Goal: Task Accomplishment & Management: Manage account settings

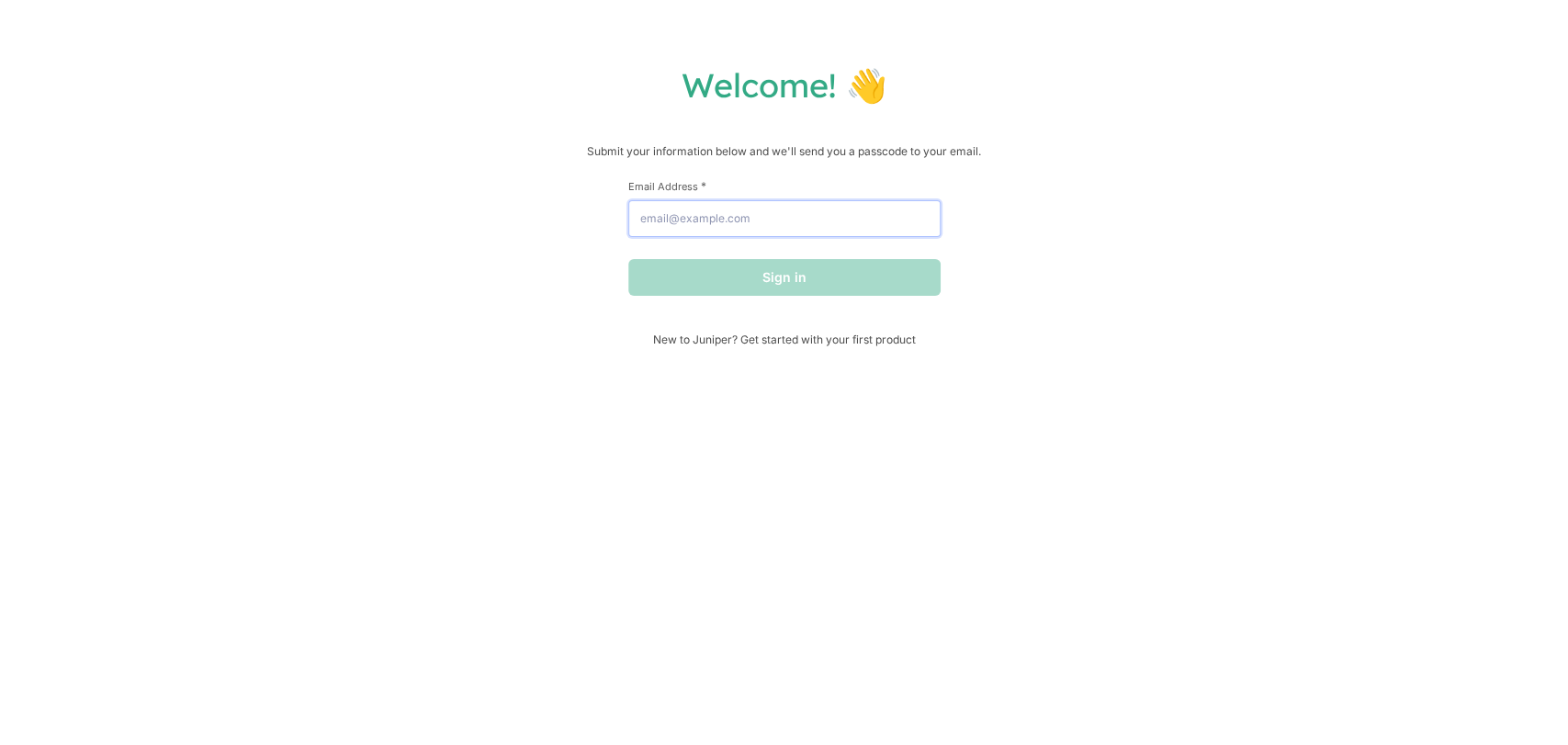
click at [762, 215] on input "Email Address *" at bounding box center [784, 219] width 313 height 37
type input "[PERSON_NAME][EMAIL_ADDRESS][DOMAIN_NAME]"
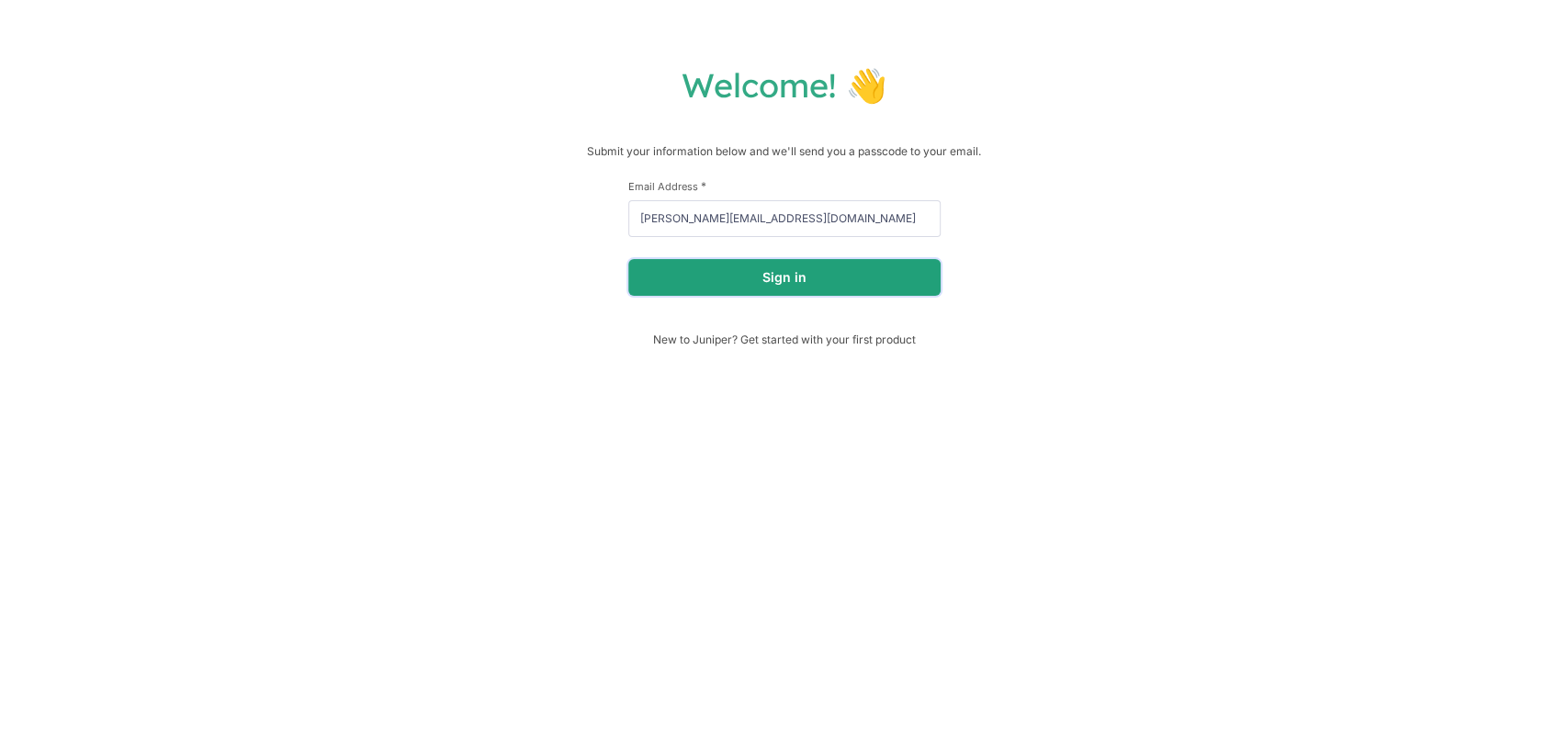
click at [728, 288] on button "Sign in" at bounding box center [784, 277] width 313 height 37
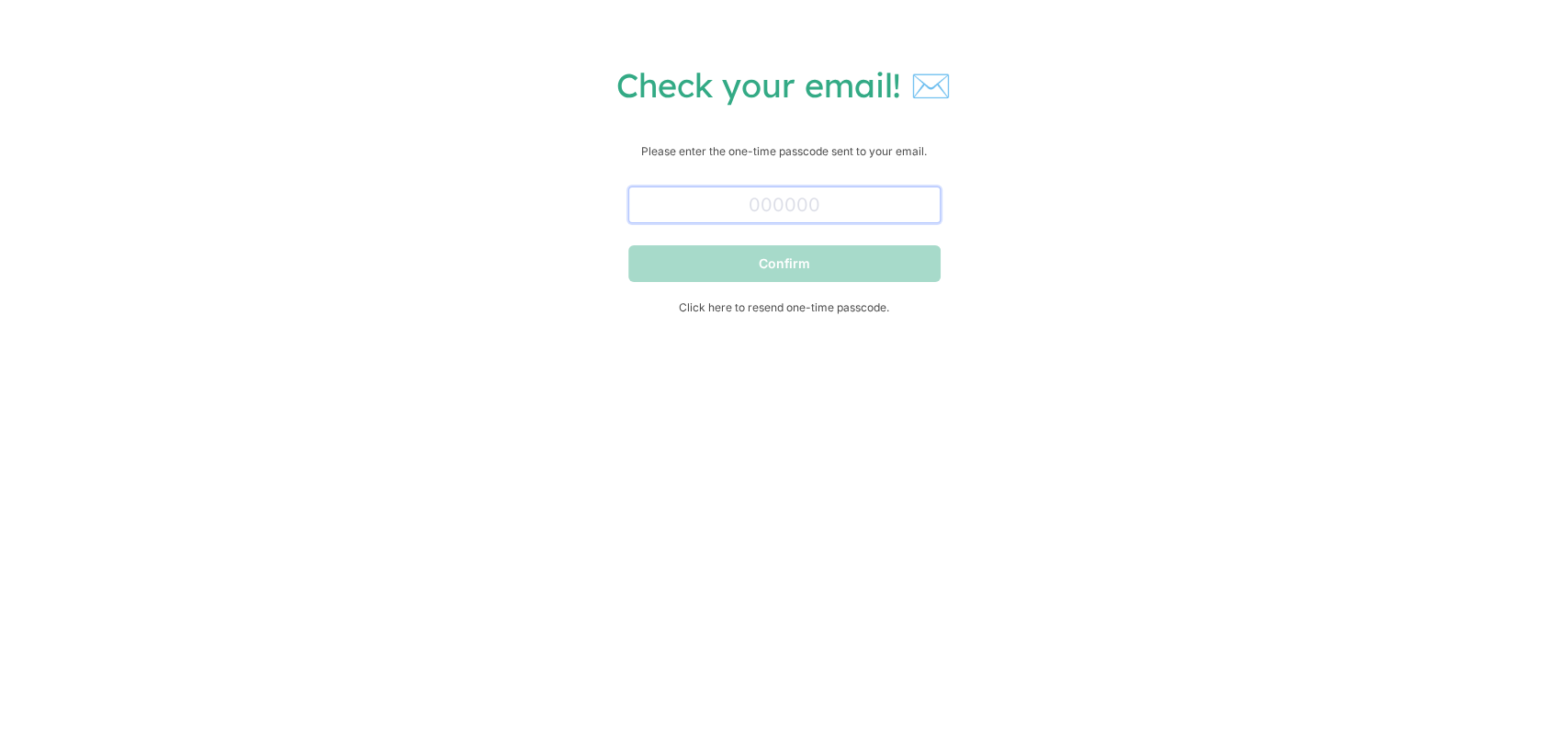
click at [760, 215] on input "text" at bounding box center [784, 205] width 313 height 37
paste input "788045"
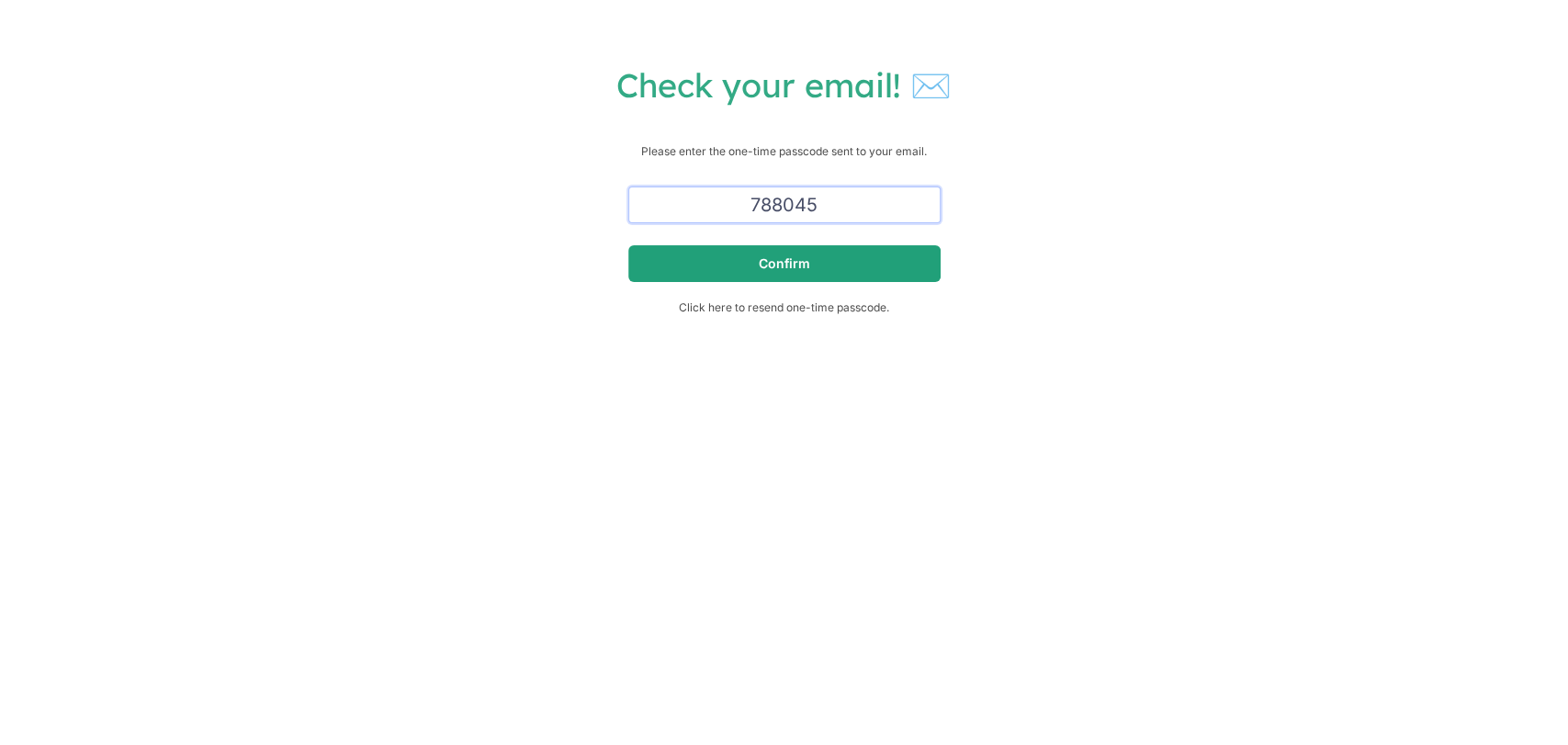
type input "788045"
click at [705, 256] on button "Confirm" at bounding box center [784, 264] width 313 height 37
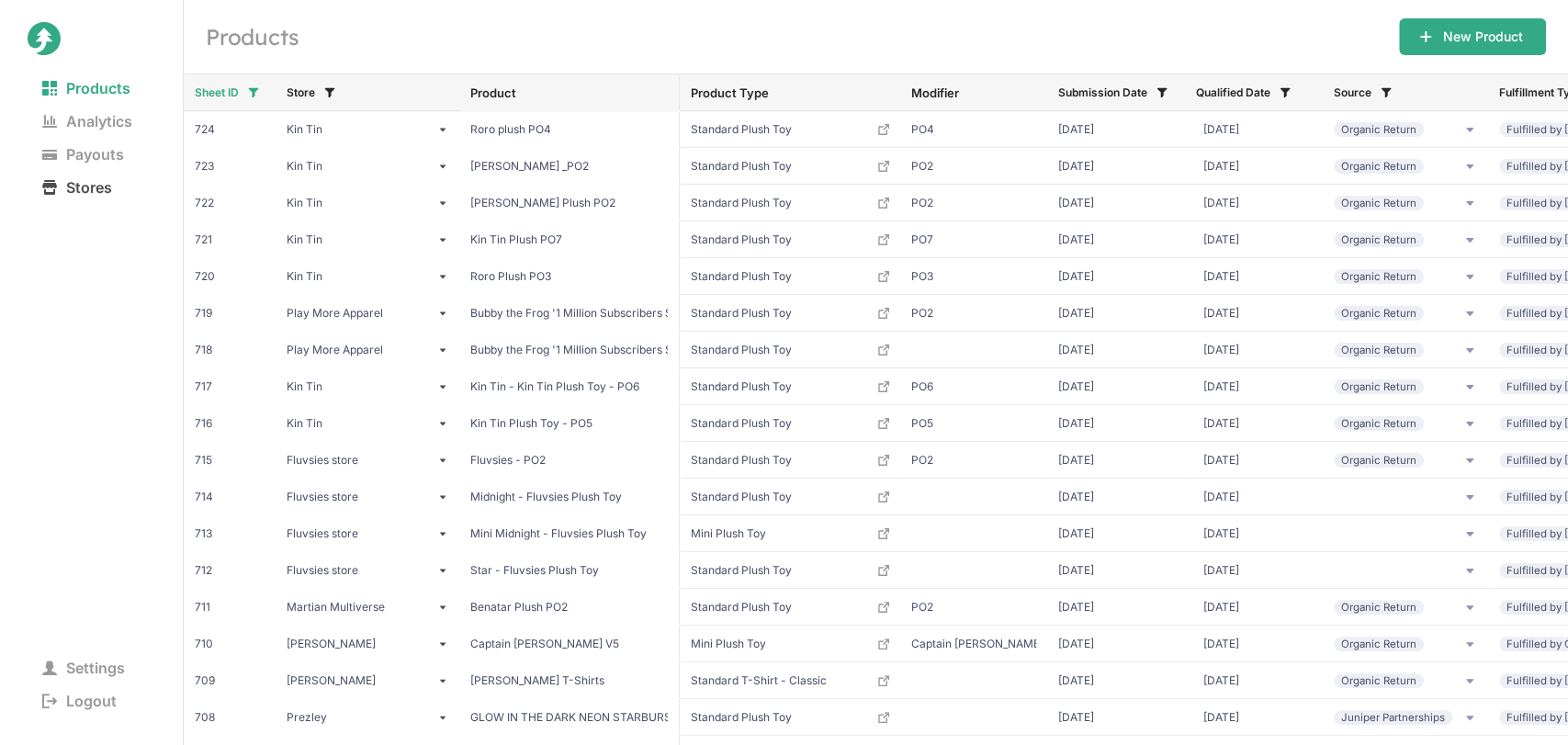
click at [98, 196] on span "Stores" at bounding box center [77, 188] width 99 height 26
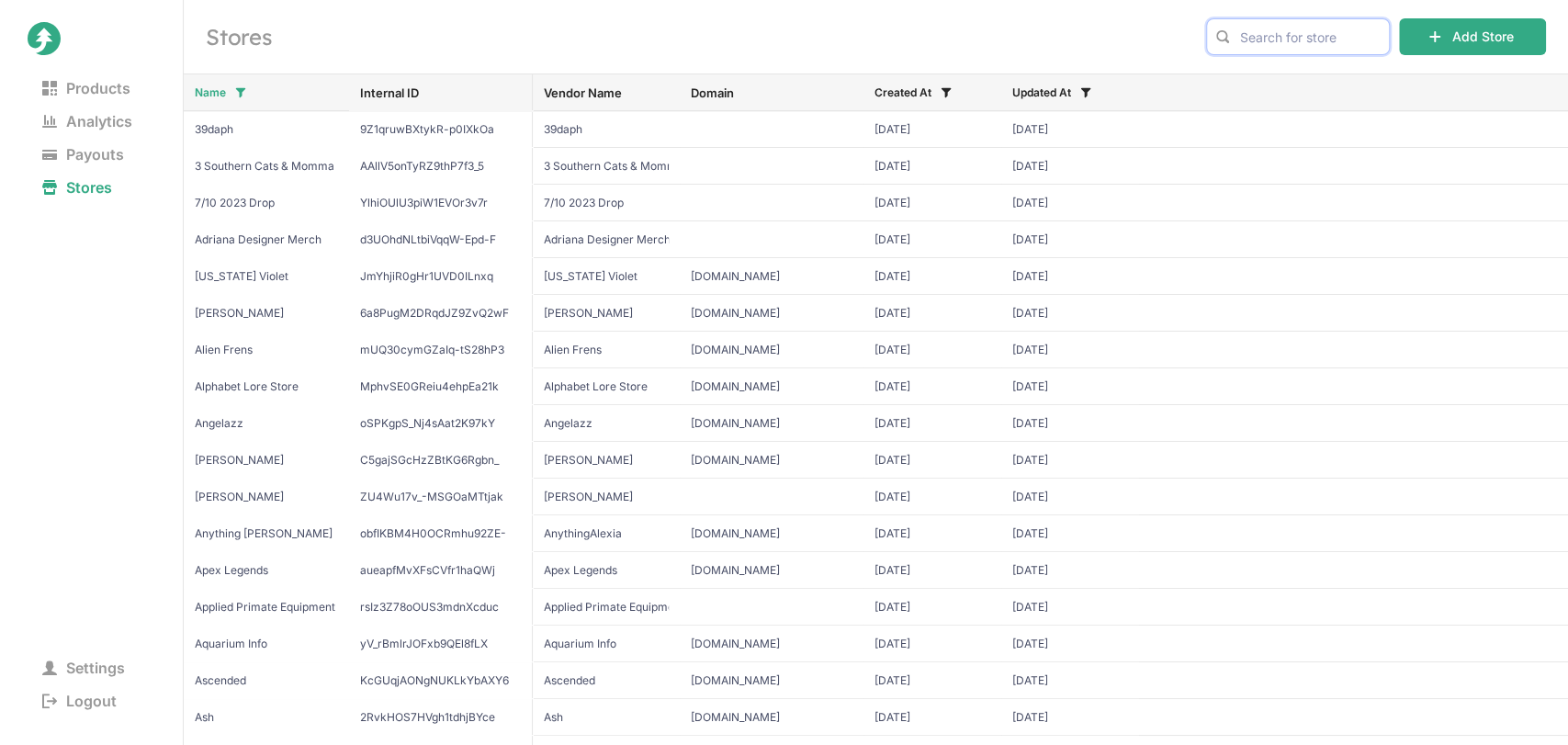
click at [1299, 37] on input "text" at bounding box center [1298, 36] width 184 height 37
click at [1318, 68] on span "JimmyHere" at bounding box center [1297, 75] width 153 height 18
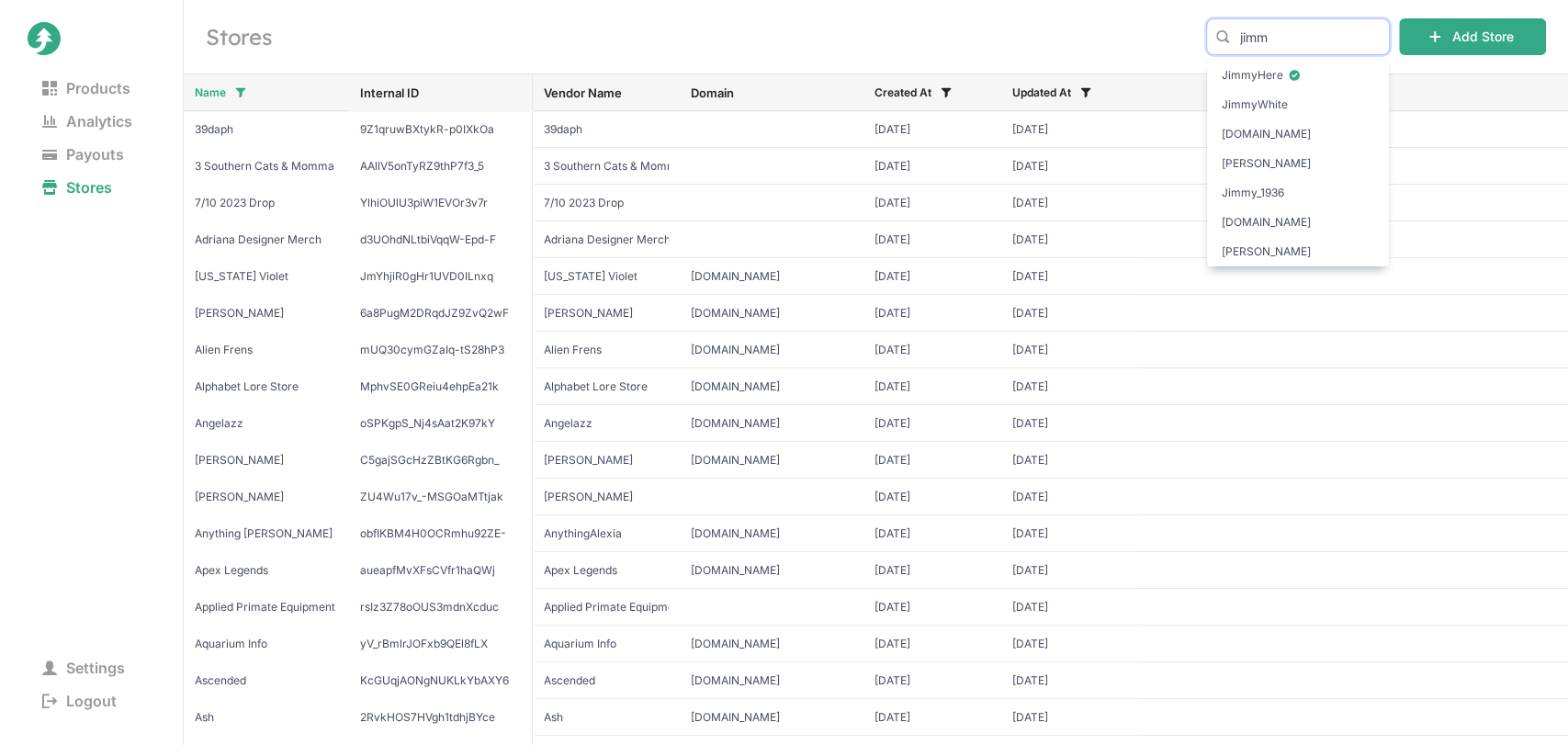
click at [1286, 35] on input "jimm" at bounding box center [1298, 36] width 184 height 37
click at [1294, 74] on span "Kenji" at bounding box center [1297, 75] width 153 height 18
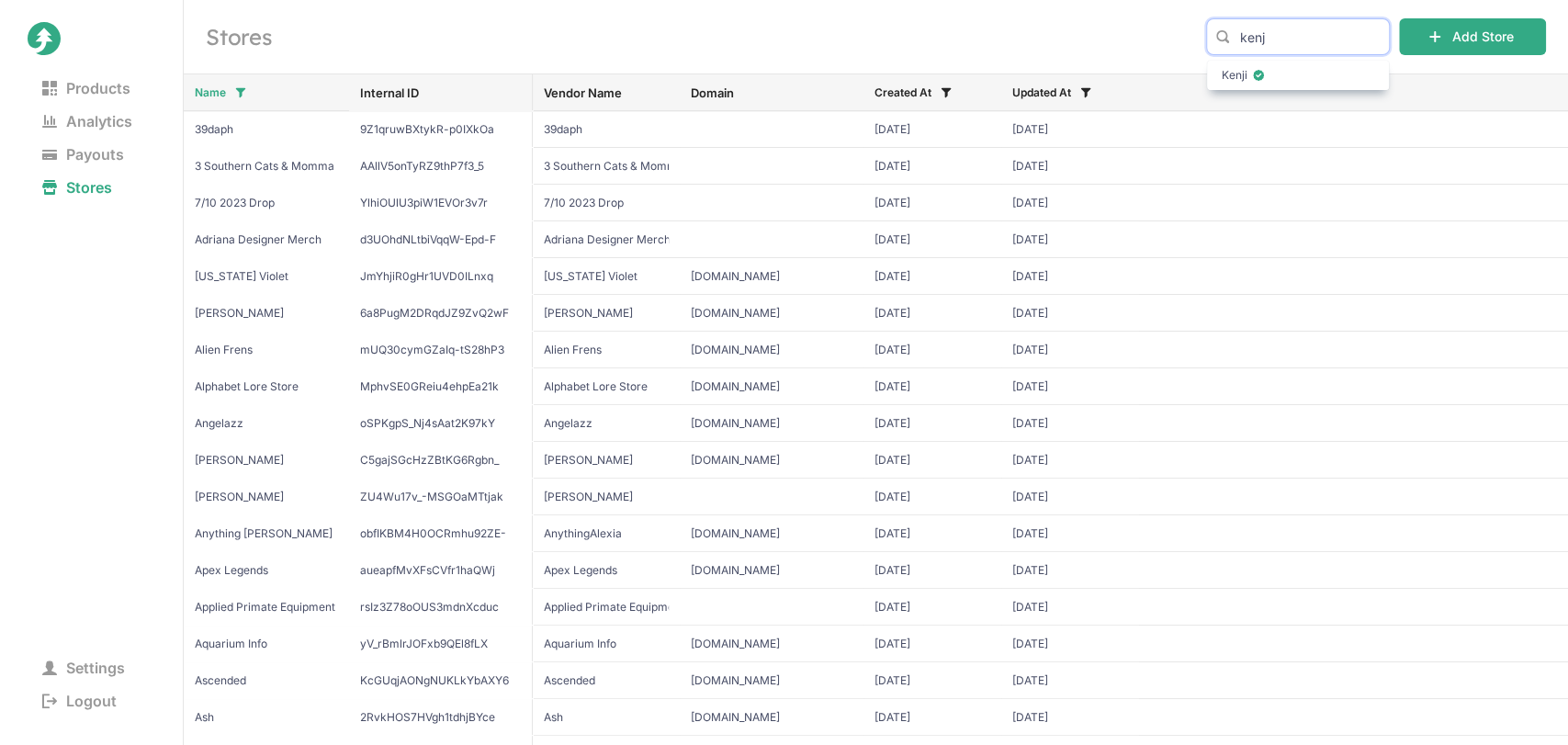
click at [1307, 27] on input "kenj" at bounding box center [1298, 36] width 184 height 37
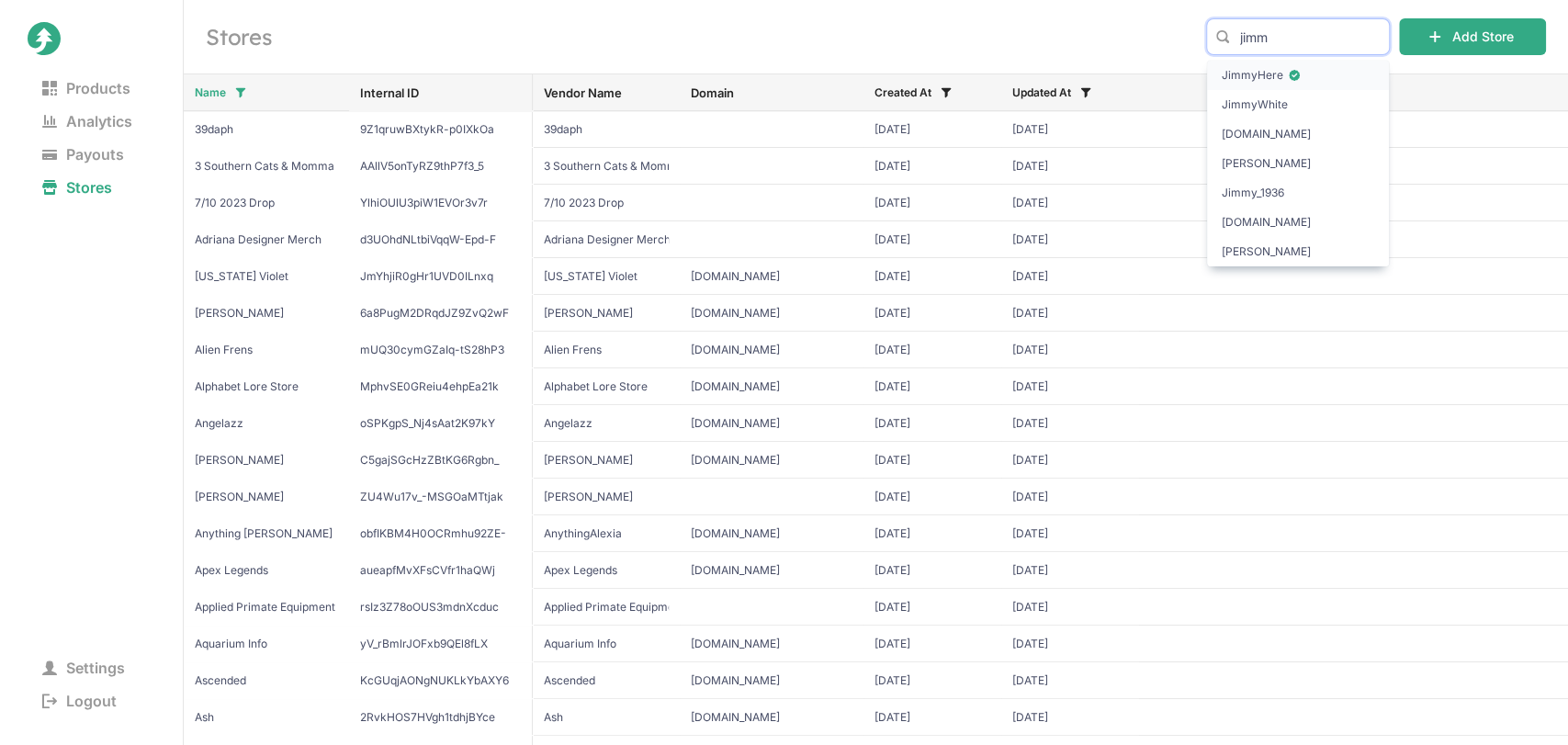
type input "jimm"
click at [1311, 76] on span "JimmyHere" at bounding box center [1297, 75] width 153 height 18
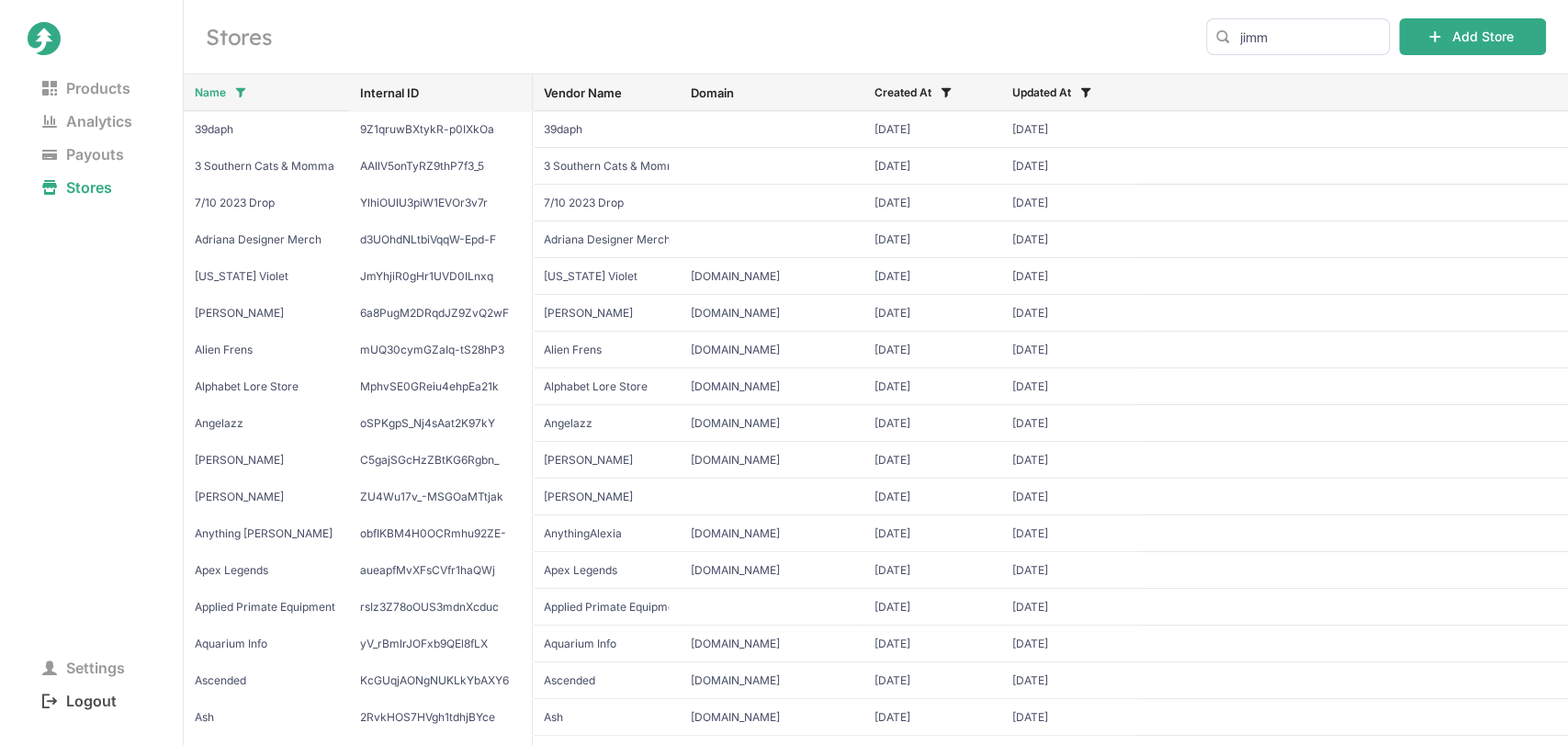
click at [99, 703] on span "Logout" at bounding box center [80, 701] width 104 height 26
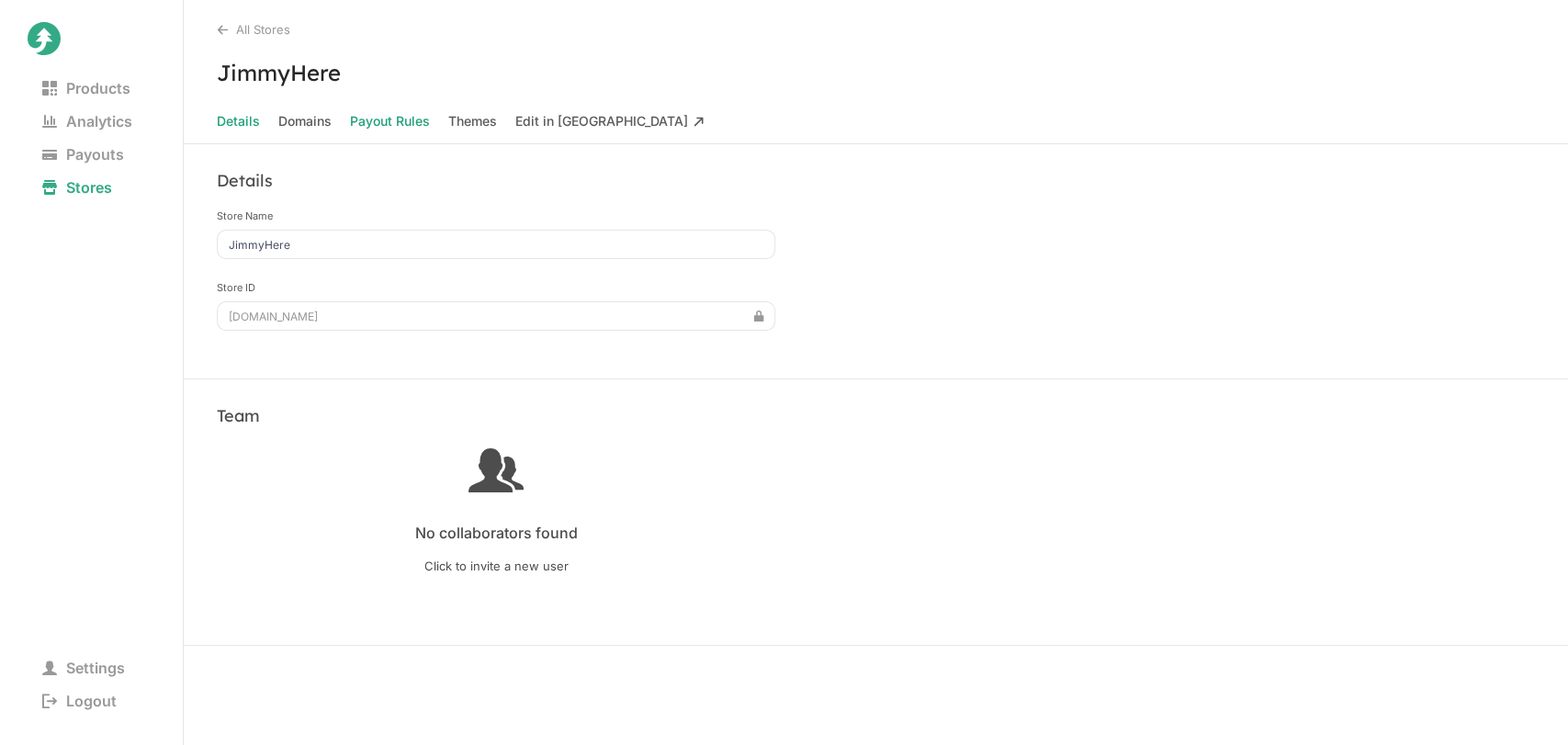
click at [392, 120] on Rules "Payout Rules" at bounding box center [390, 122] width 80 height 26
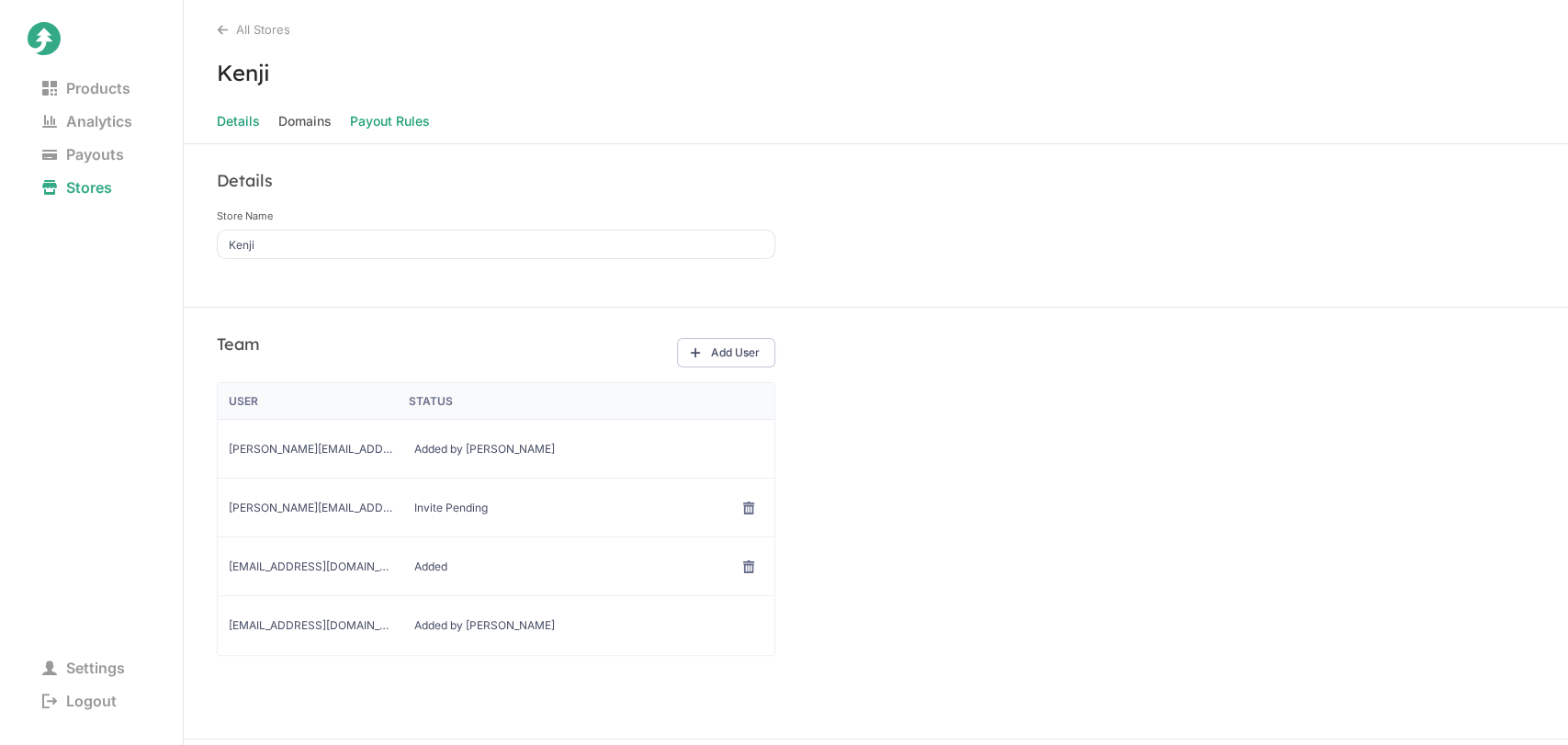
click at [391, 127] on Rules "Payout Rules" at bounding box center [390, 122] width 80 height 26
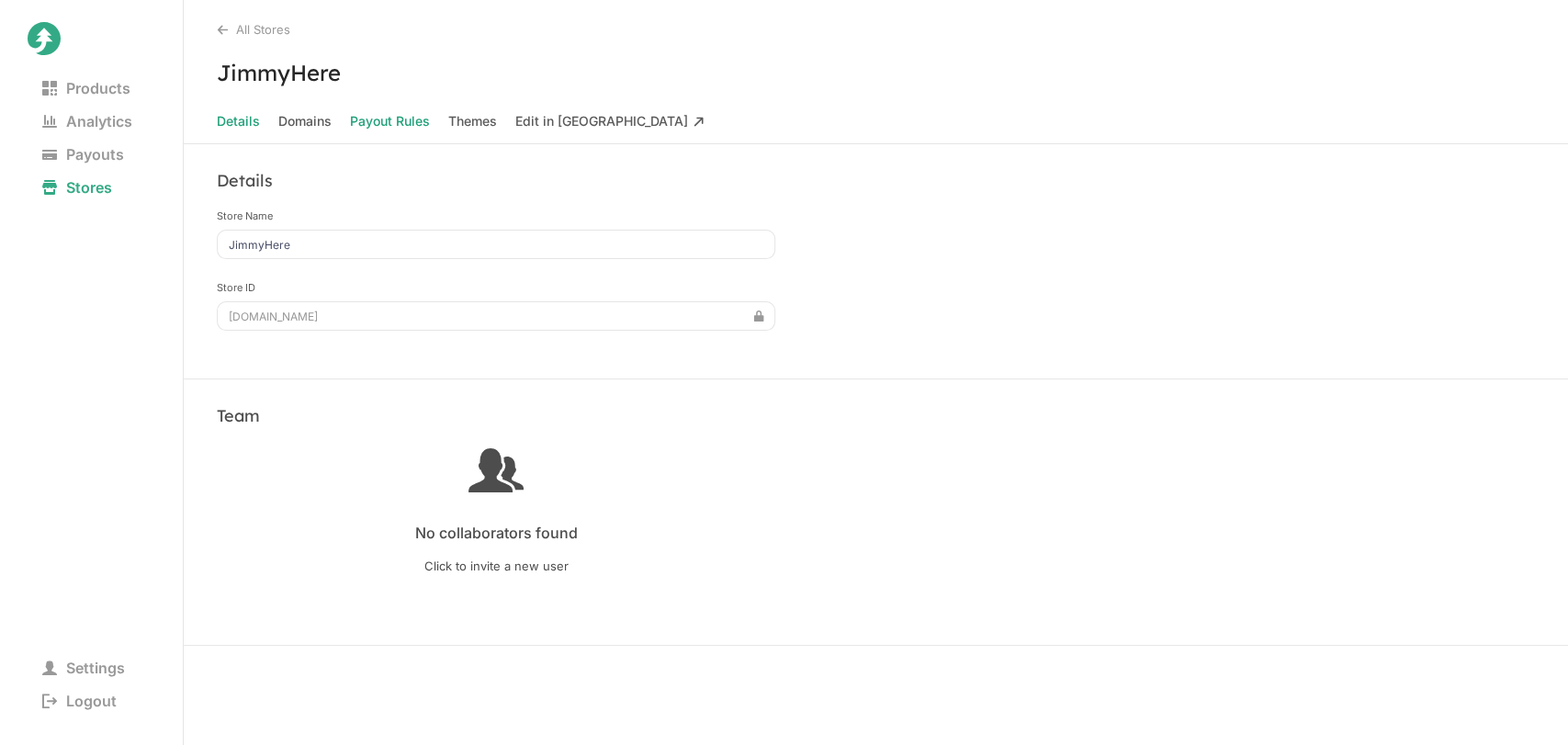
click at [397, 120] on Rules "Payout Rules" at bounding box center [390, 122] width 80 height 26
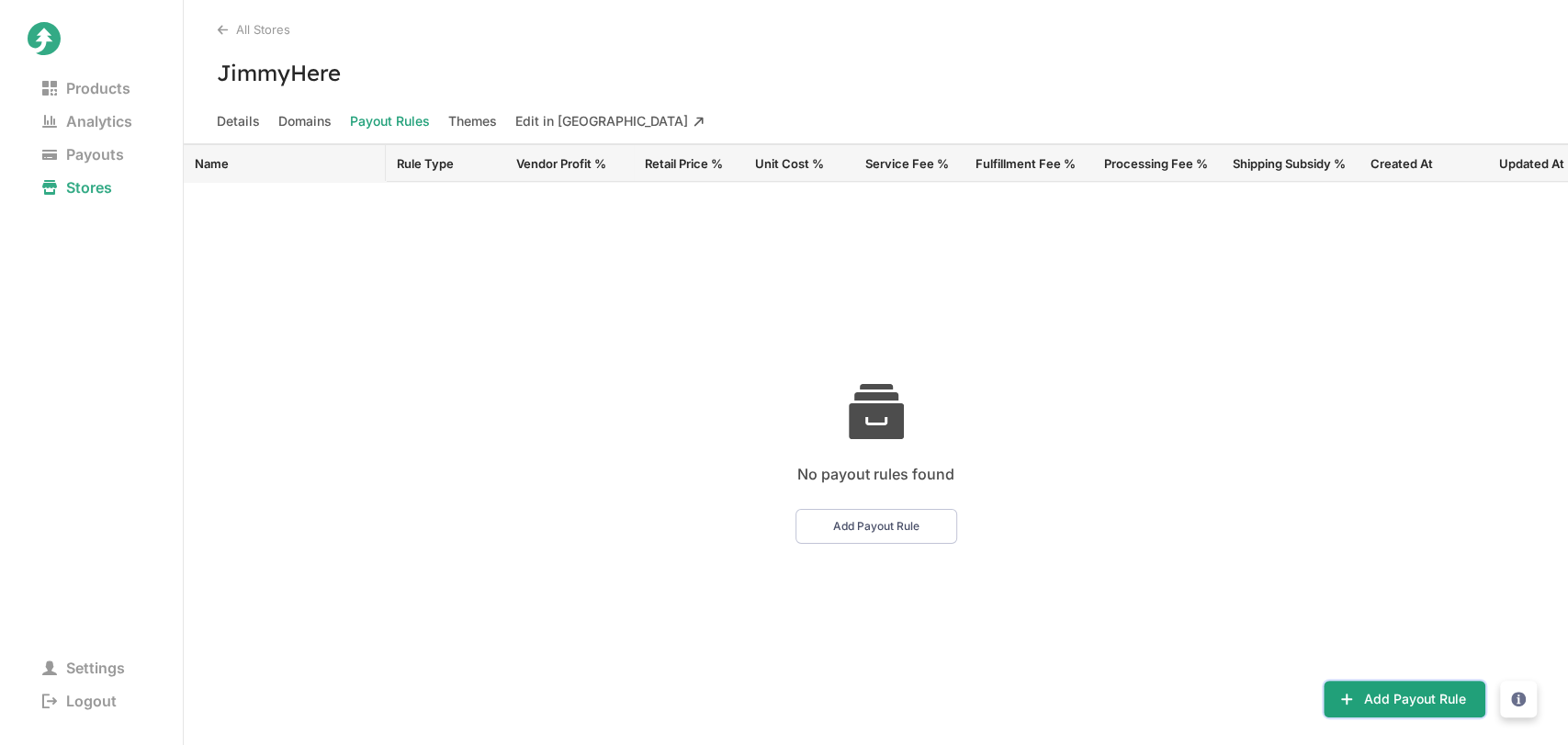
click at [1388, 705] on button "Add Payout Rule" at bounding box center [1404, 699] width 162 height 37
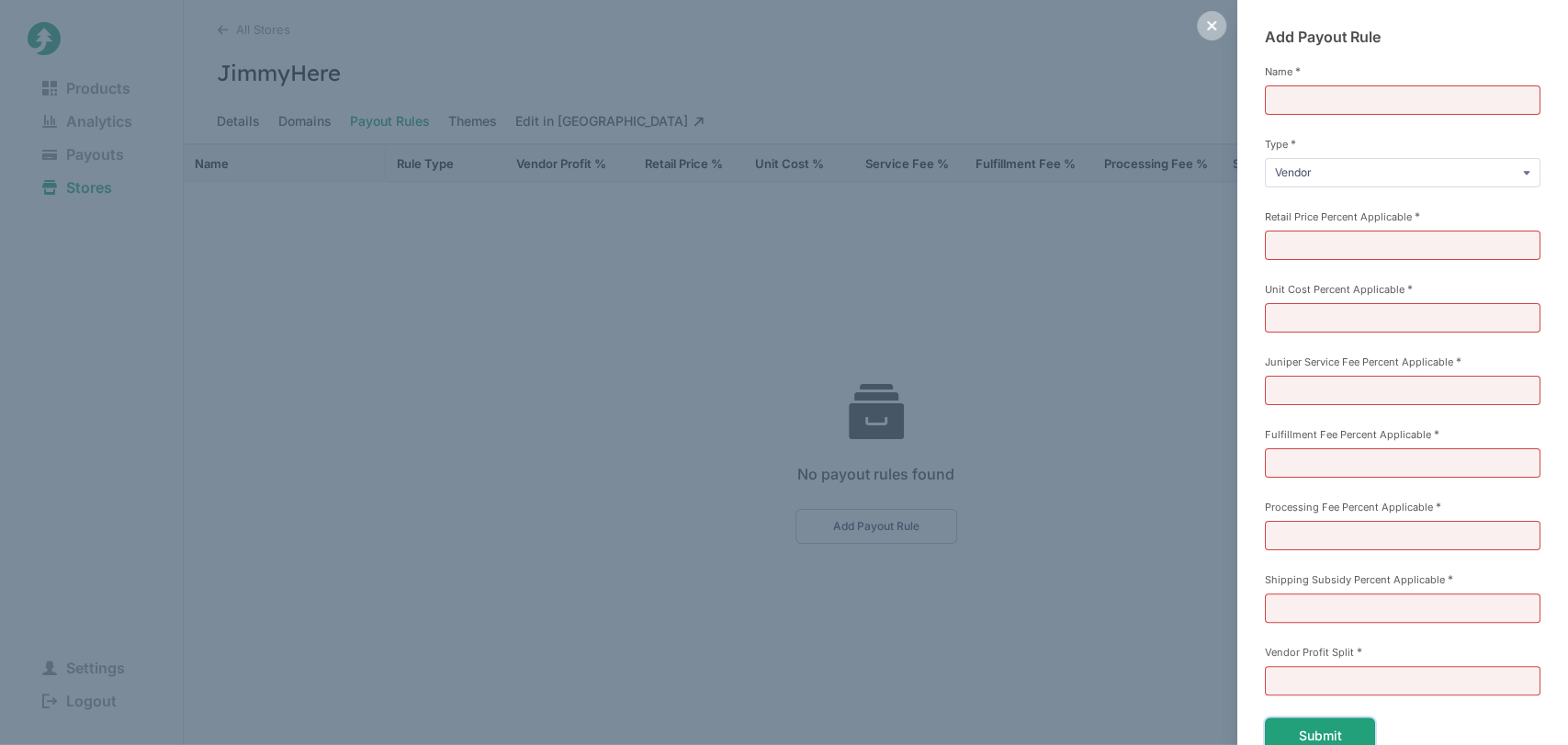
scroll to position [3, 0]
click at [1341, 91] on input "Name *" at bounding box center [1403, 97] width 276 height 29
type input "Royalty (35%)"
click at [1313, 236] on input "Retail Price Percent Applicable *" at bounding box center [1403, 242] width 276 height 29
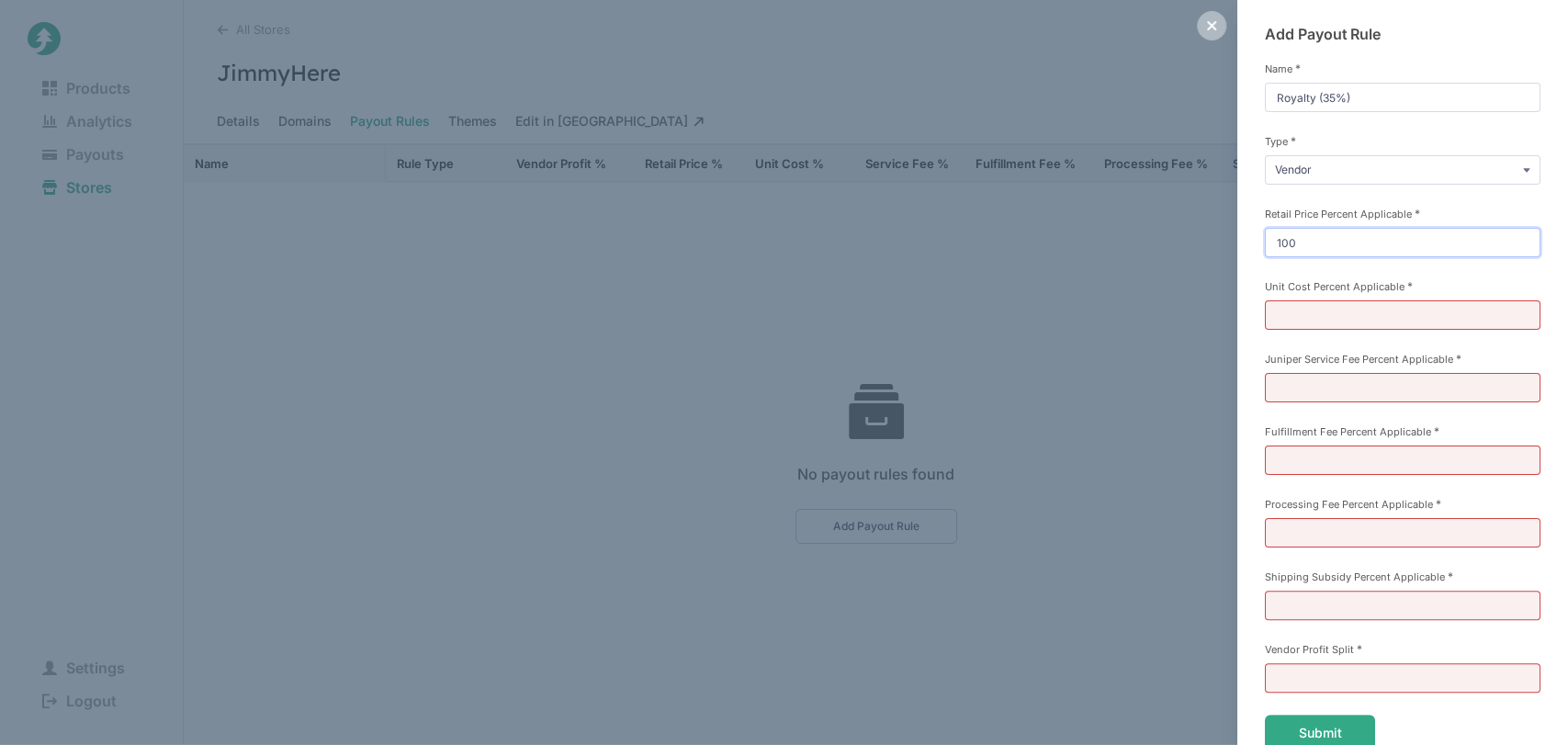
type input "100"
click at [1294, 311] on input "Unit Cost Percent Applicable *" at bounding box center [1403, 315] width 276 height 29
type input "0"
click at [1296, 383] on input "Juniper Service Fee Percent Applicable *" at bounding box center [1403, 386] width 276 height 29
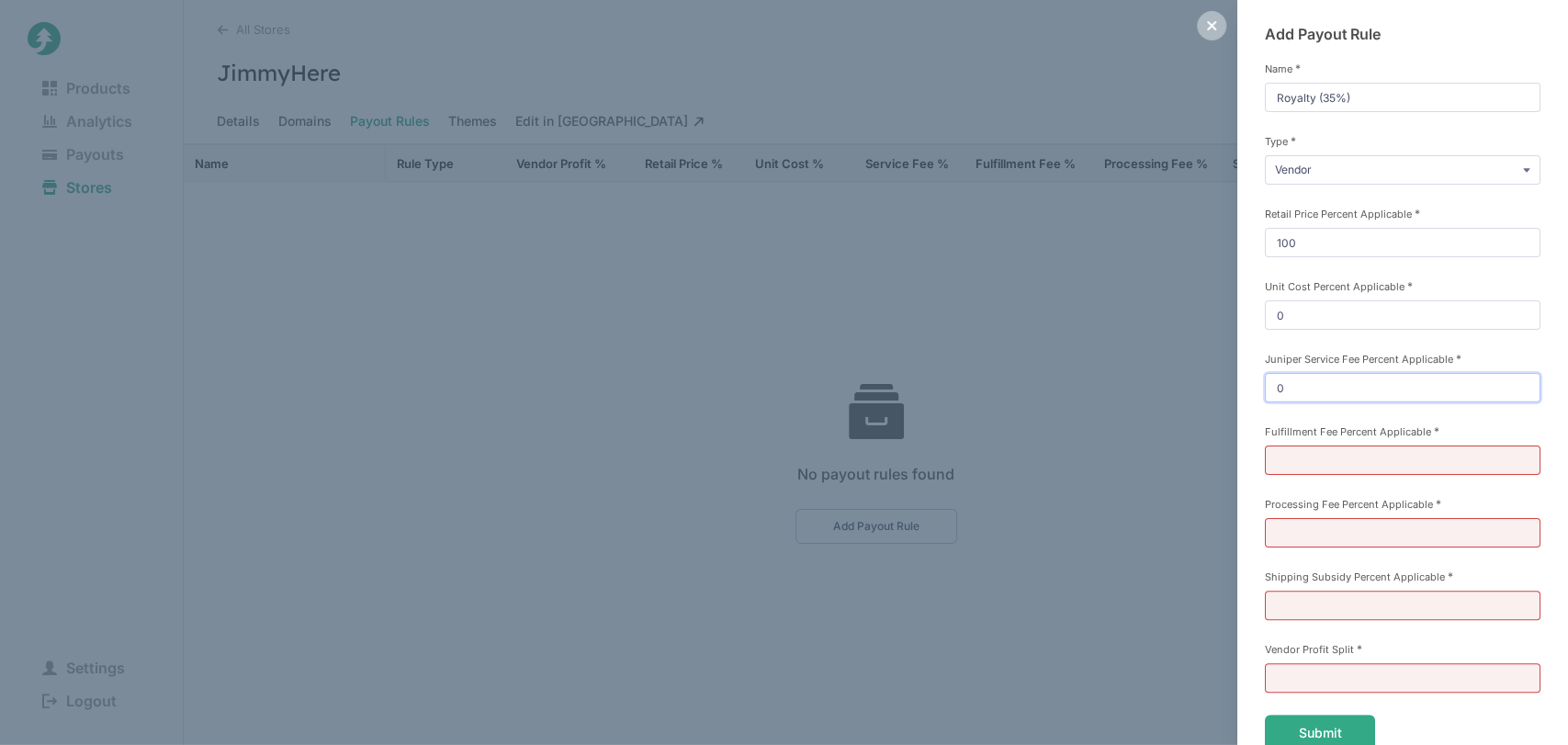
type input "0"
click at [1300, 456] on input "Fulfillment Fee Percent Applicable *" at bounding box center [1403, 459] width 276 height 29
type input "0"
click at [1292, 527] on input "Processing Fee Percent Applicable *" at bounding box center [1403, 532] width 276 height 29
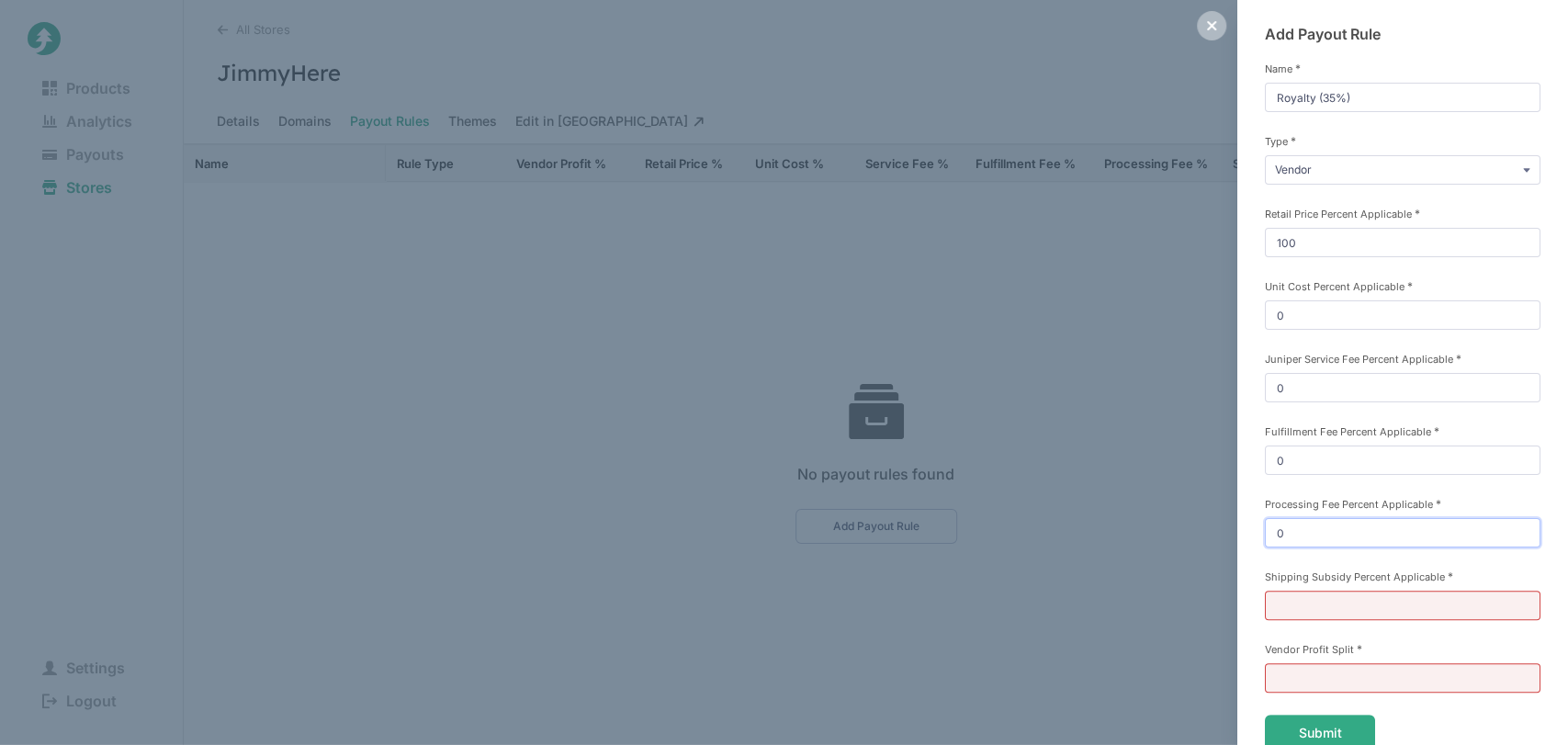
type input "0"
click at [1280, 597] on input "Shipping Subsidy Percent Applicable *" at bounding box center [1403, 604] width 276 height 29
type input "100"
click at [1315, 672] on input "Vendor Profit Split *" at bounding box center [1403, 677] width 276 height 29
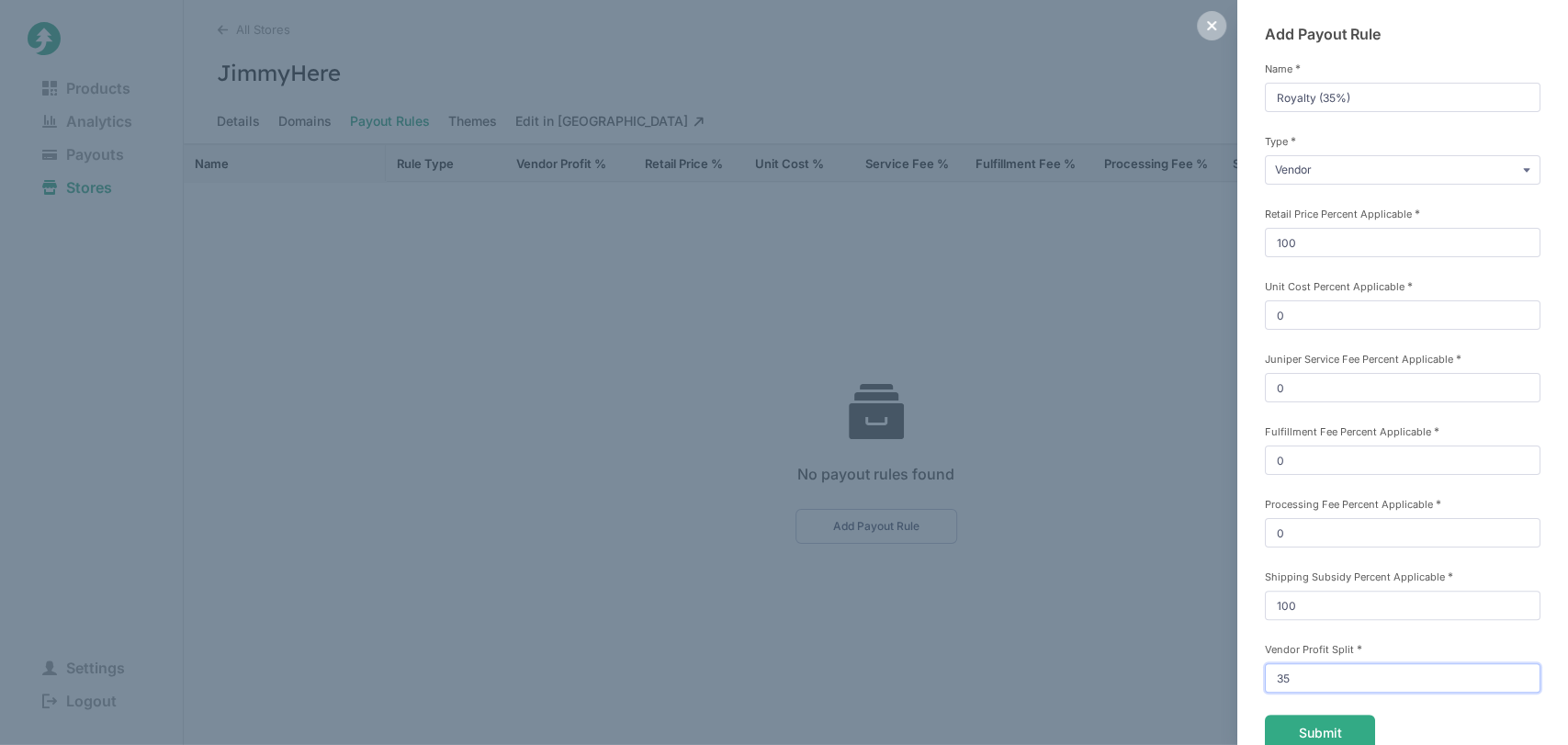
type input "35"
click at [1250, 619] on div "Add Payout Rule Name * Royalty (35%) Type * Vendor Commission Referral Retail P…" at bounding box center [1402, 418] width 331 height 844
click at [1289, 730] on button "Submit" at bounding box center [1320, 733] width 110 height 37
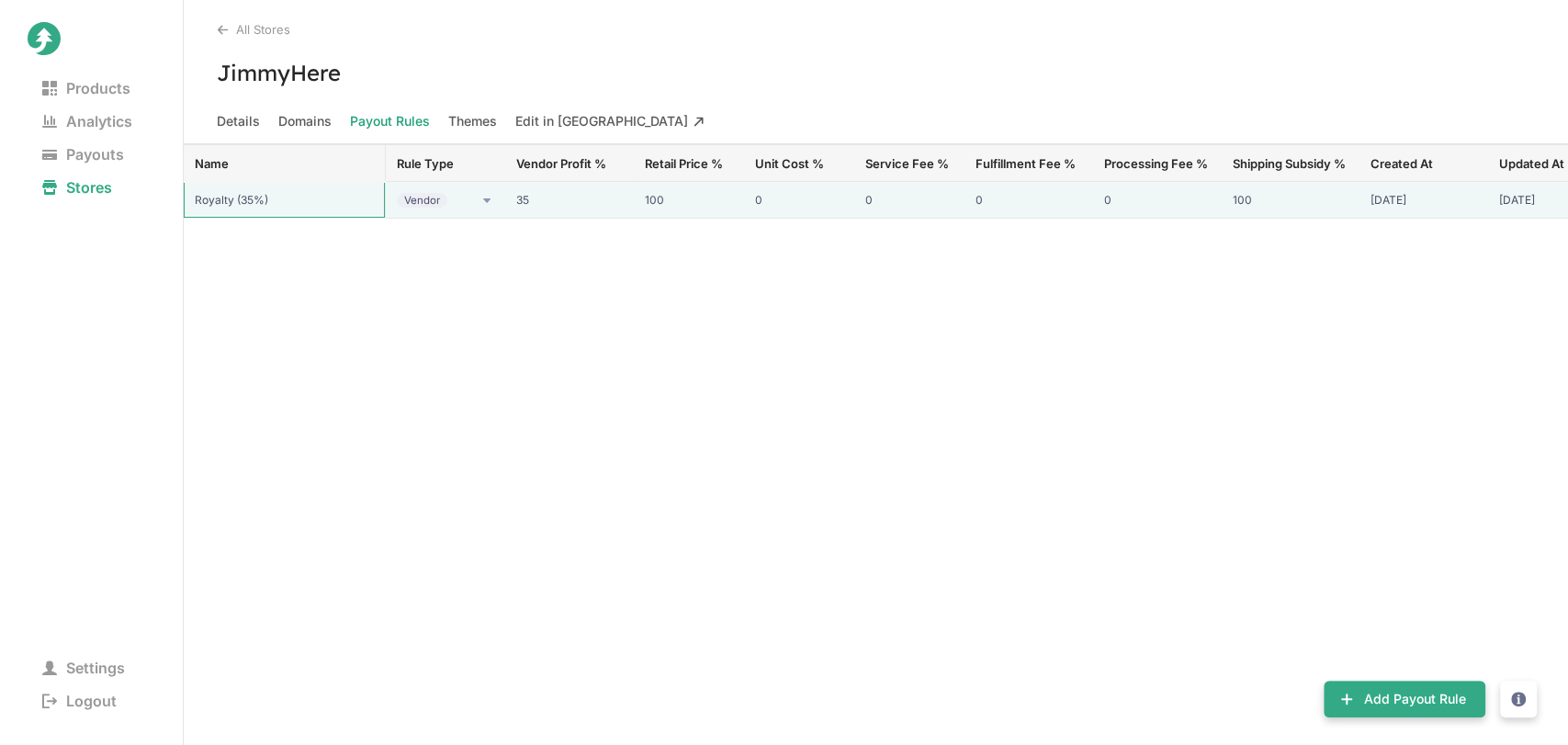
click at [304, 200] on input "Royalty (35%)" at bounding box center [284, 200] width 201 height 36
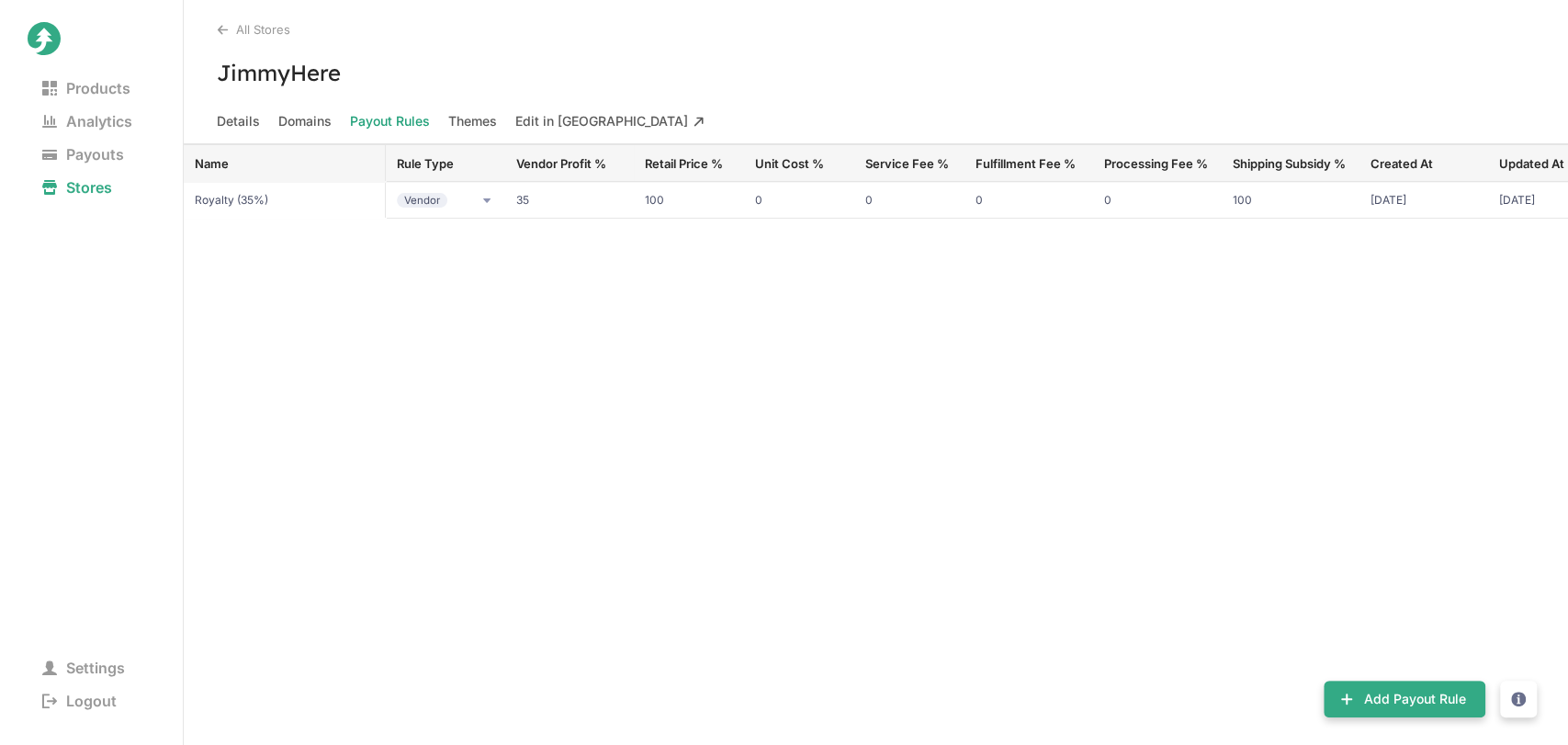
click at [418, 300] on div "Name Rule Type Vendor Profit % Retail Price % Unit Cost % Service Fee % Fulfill…" at bounding box center [876, 444] width 1384 height 601
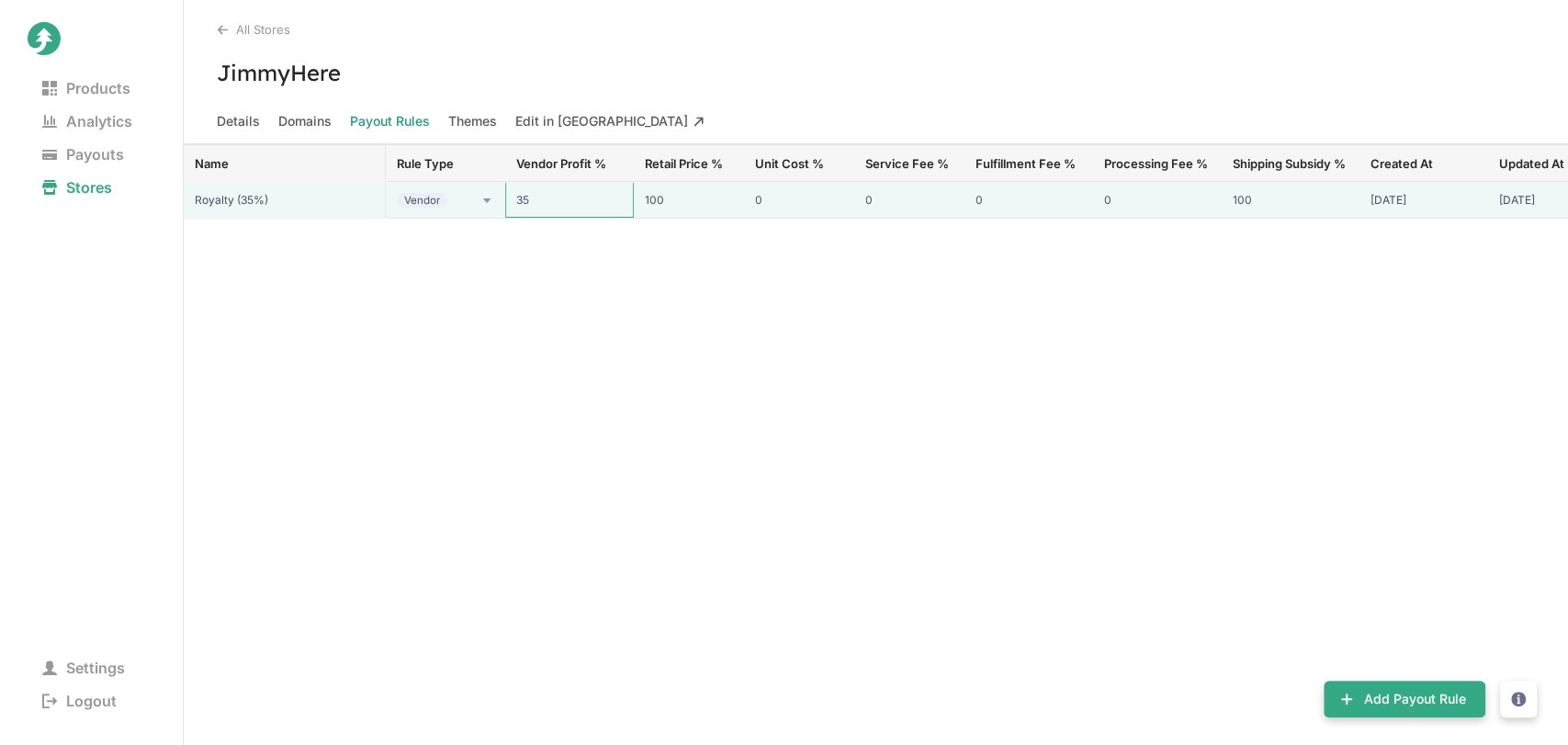
click at [567, 212] on input "35" at bounding box center [569, 200] width 129 height 36
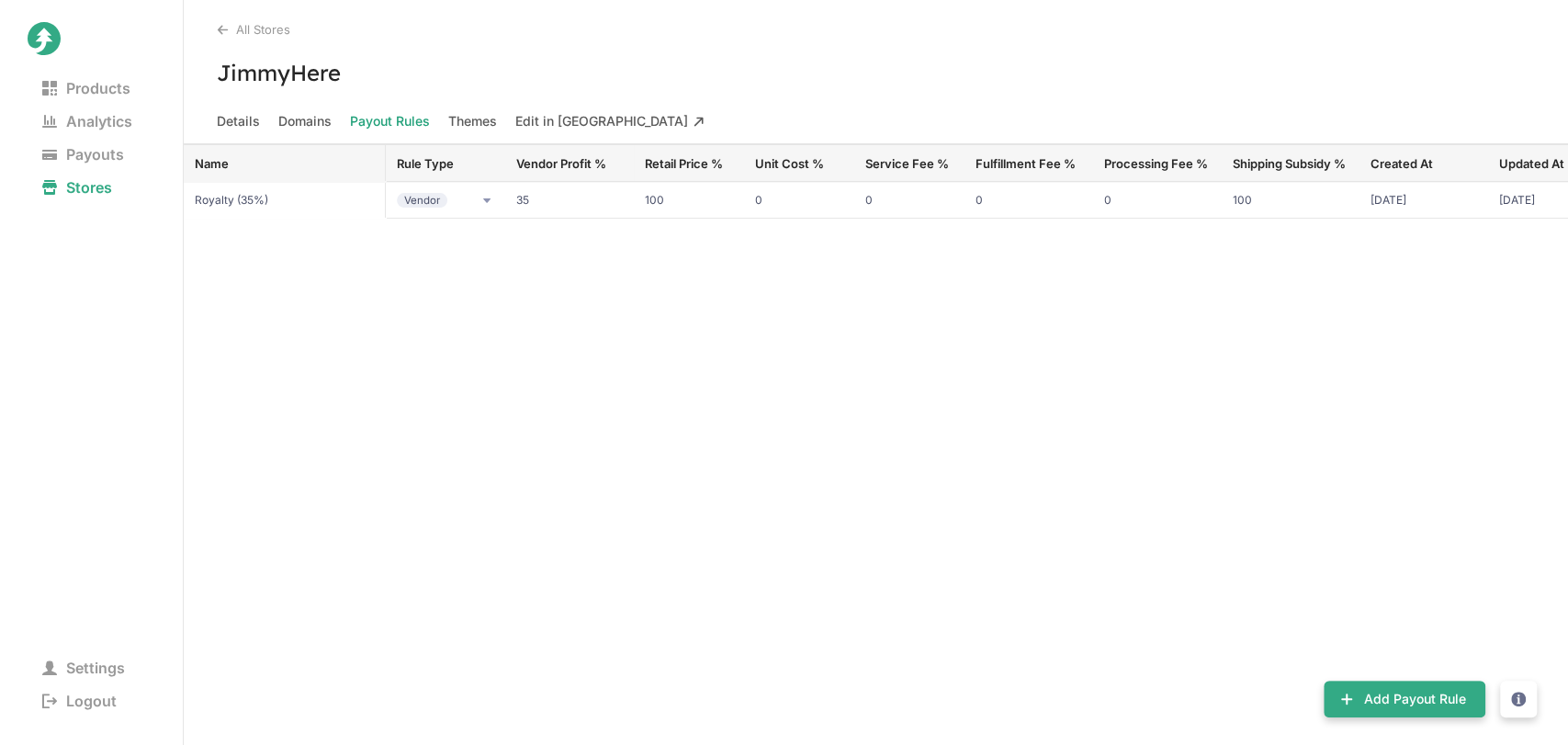
click at [563, 291] on div "Name Rule Type Vendor Profit % Retail Price % Unit Cost % Service Fee % Fulfill…" at bounding box center [876, 444] width 1384 height 601
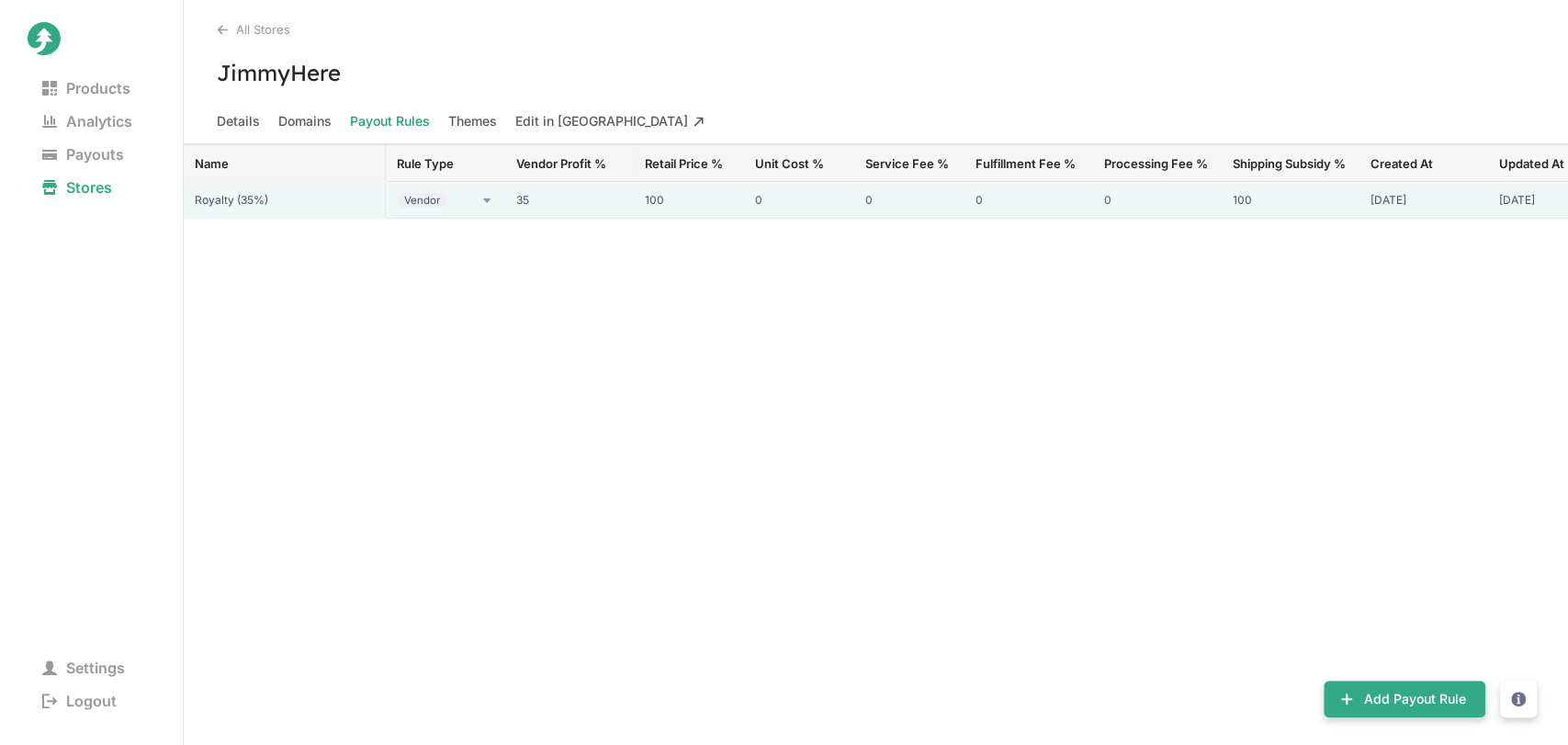
click at [1531, 206] on span "Oct 1, 2025" at bounding box center [1552, 200] width 107 height 15
